Goal: Information Seeking & Learning: Learn about a topic

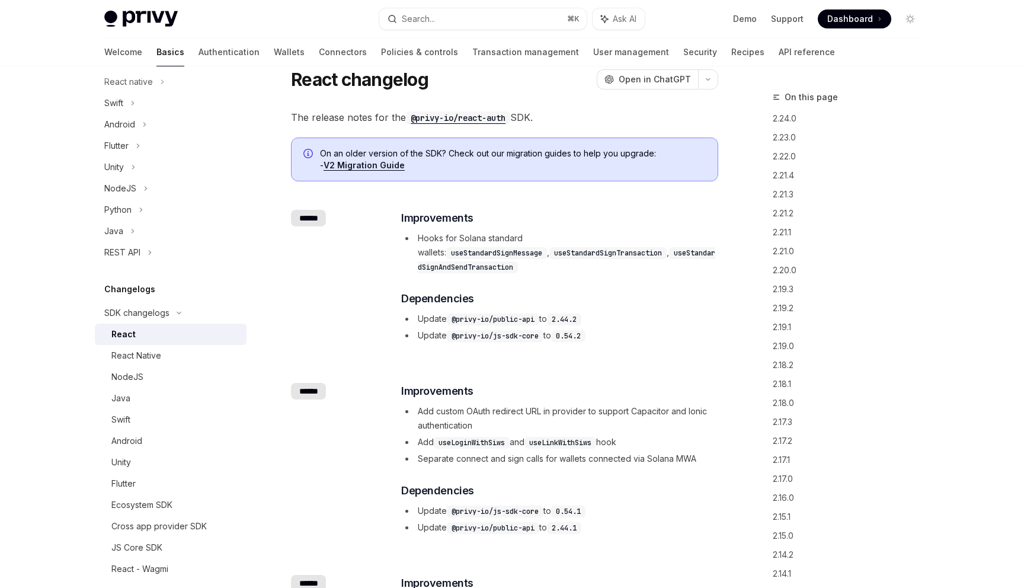
scroll to position [193, 0]
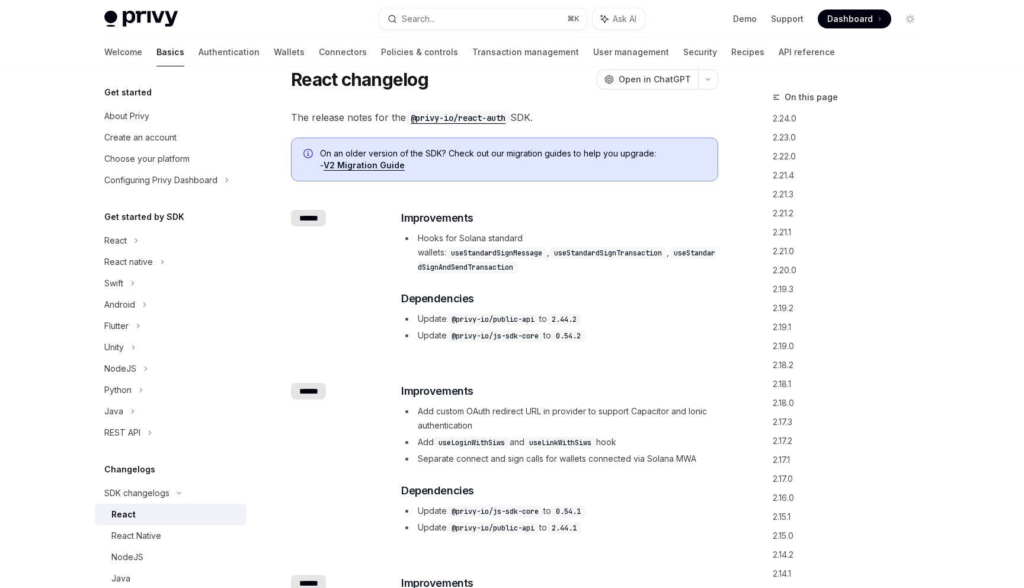
scroll to position [40, 0]
click at [383, 165] on link "V2 Migration Guide" at bounding box center [364, 166] width 81 height 11
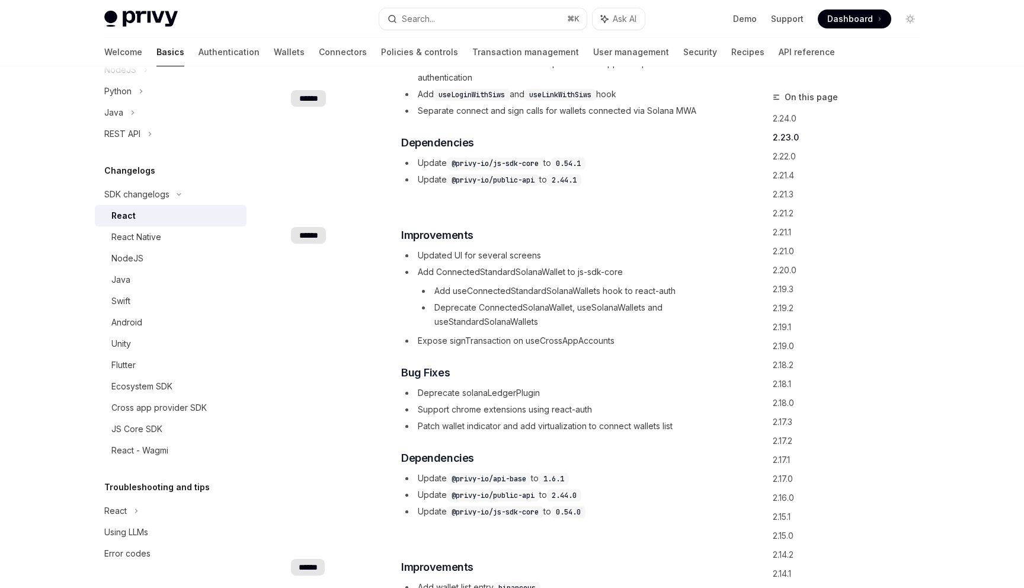
scroll to position [443, 0]
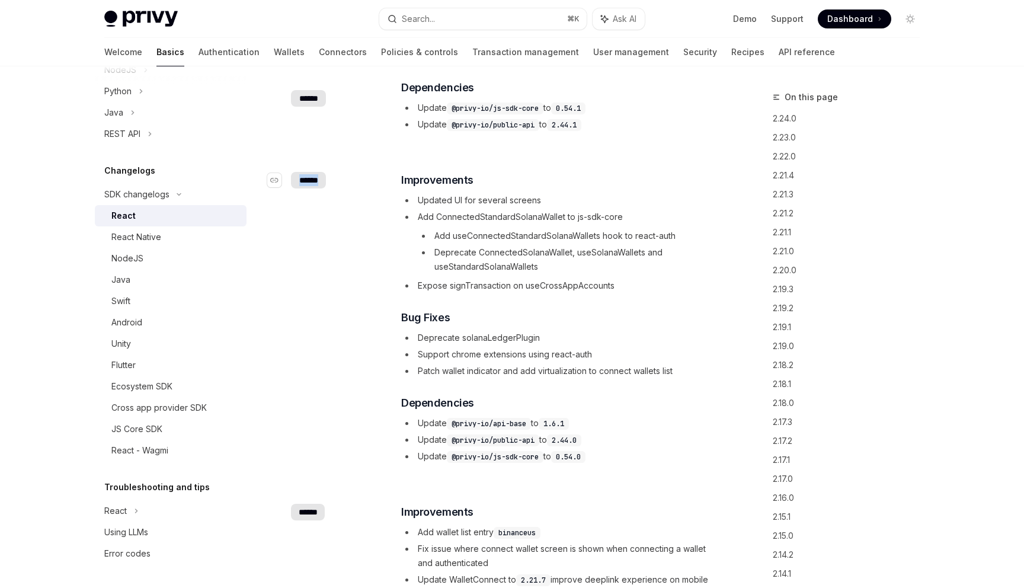
drag, startPoint x: 326, startPoint y: 166, endPoint x: 291, endPoint y: 162, distance: 35.1
click at [291, 172] on div "​ ******" at bounding box center [338, 180] width 95 height 17
click at [277, 178] on icon "Navigate to changelog" at bounding box center [274, 180] width 8 height 5
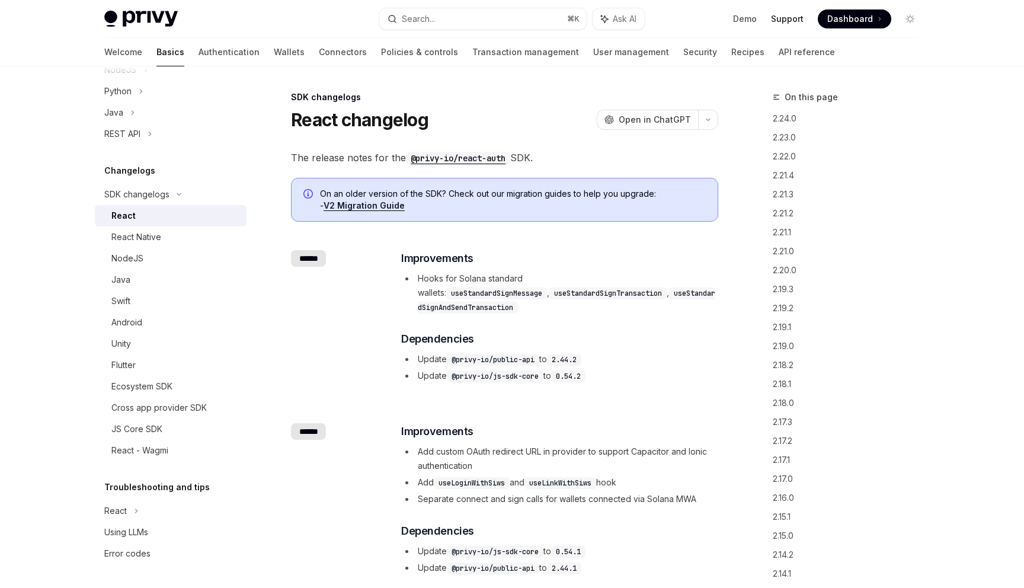
click at [785, 13] on link "Support" at bounding box center [787, 19] width 33 height 12
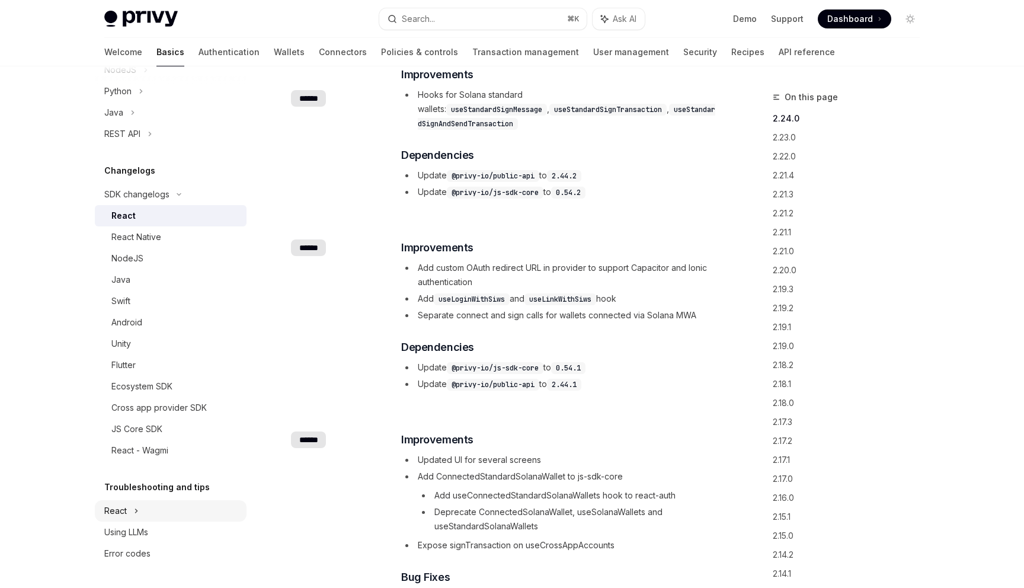
click at [136, 513] on icon at bounding box center [136, 511] width 5 height 14
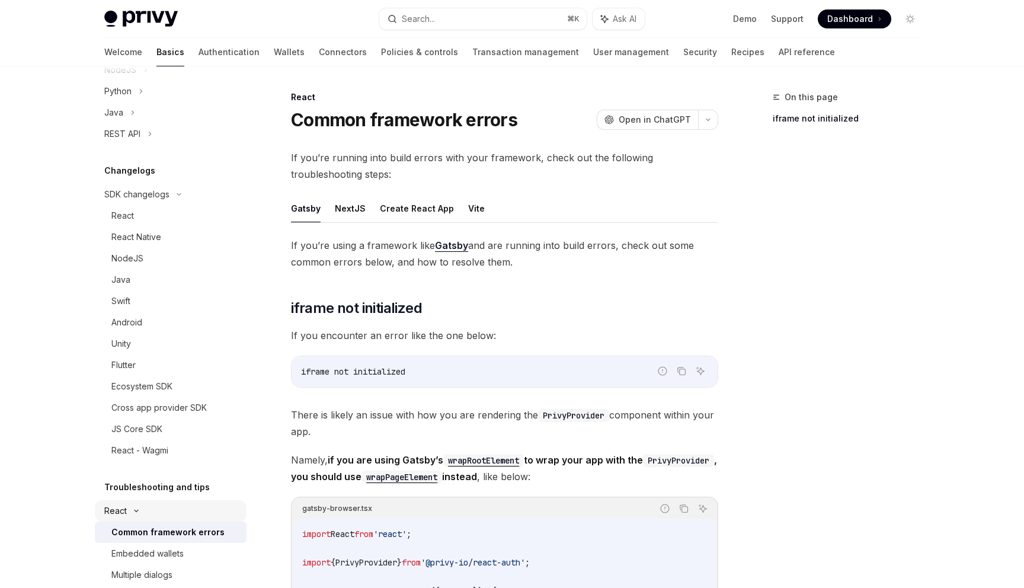
scroll to position [619, 0]
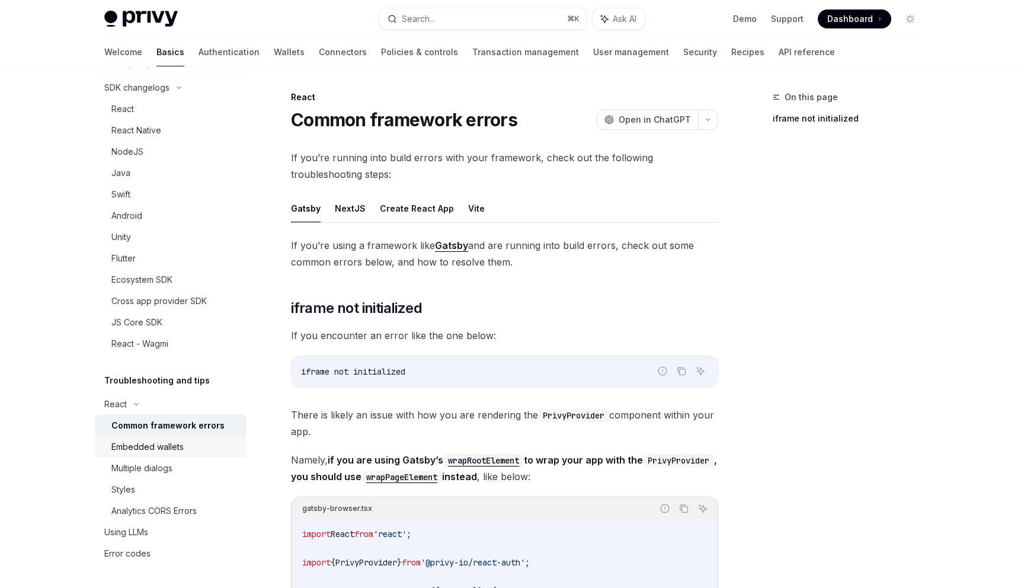
click at [158, 444] on div "Embedded wallets" at bounding box center [147, 447] width 72 height 14
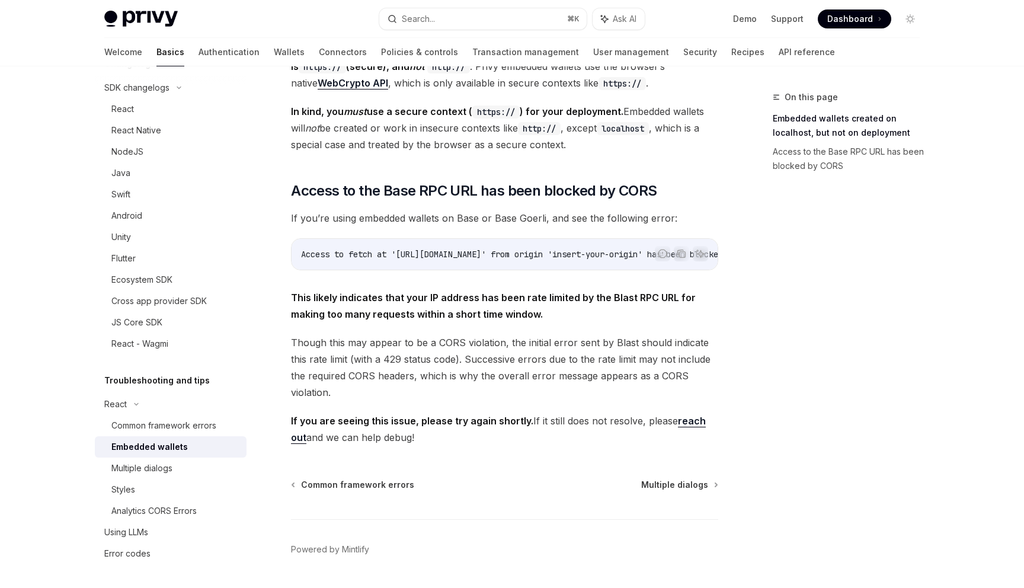
scroll to position [253, 0]
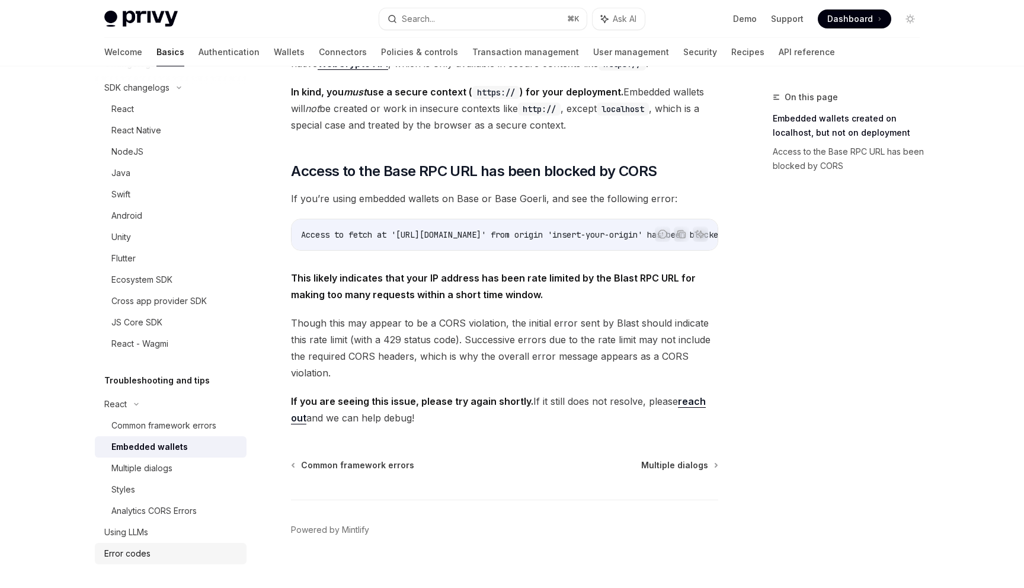
click at [161, 553] on div "Error codes" at bounding box center [171, 553] width 135 height 14
type textarea "*"
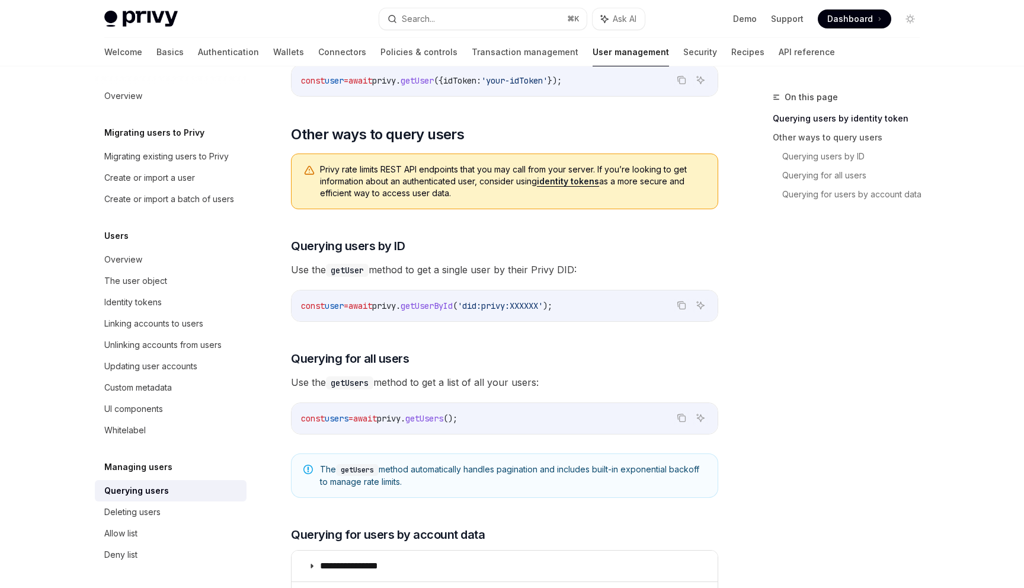
scroll to position [354, 0]
